Goal: Register for event/course

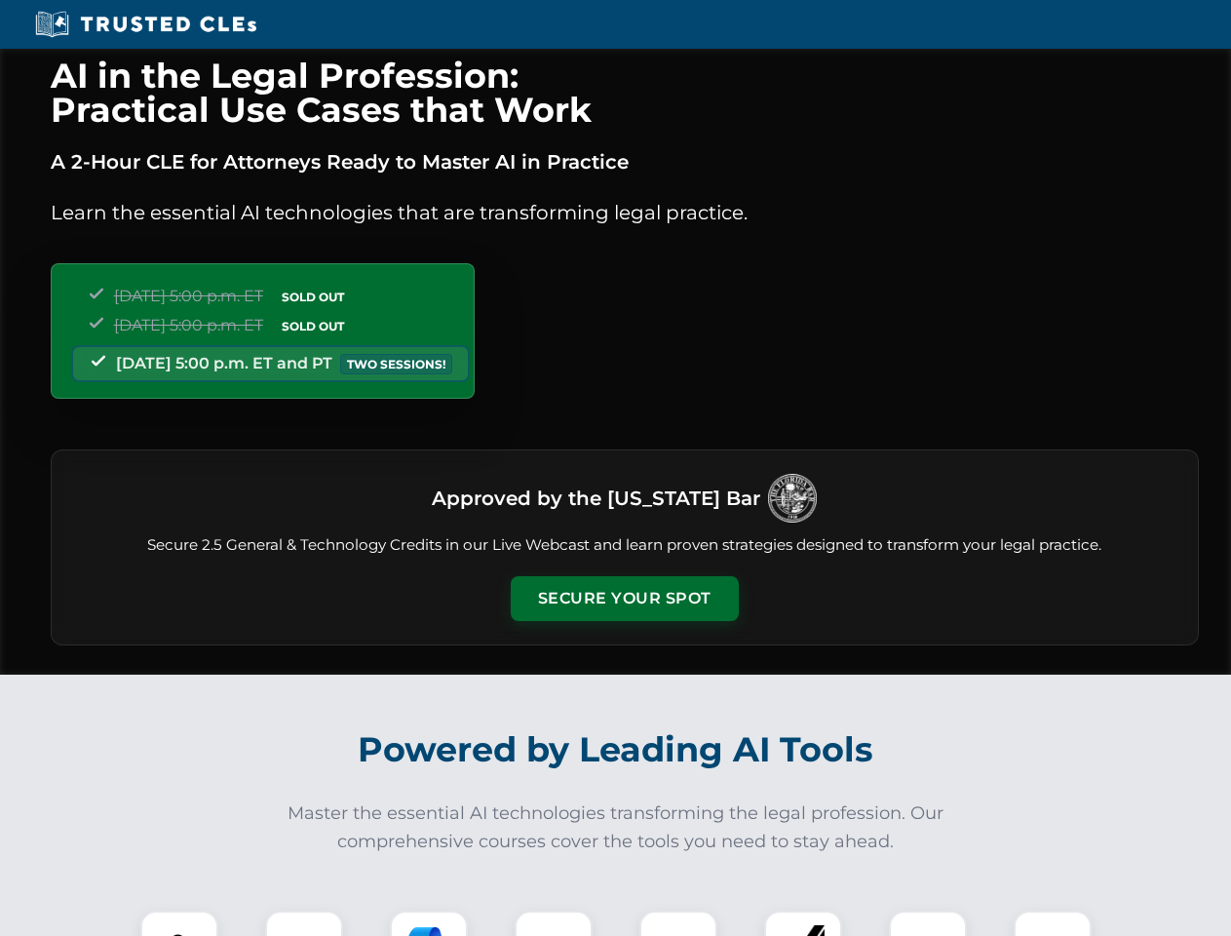
click at [624, 599] on button "Secure Your Spot" at bounding box center [625, 598] width 228 height 45
click at [179, 923] on img at bounding box center [179, 949] width 57 height 57
